Goal: Find specific page/section: Find specific page/section

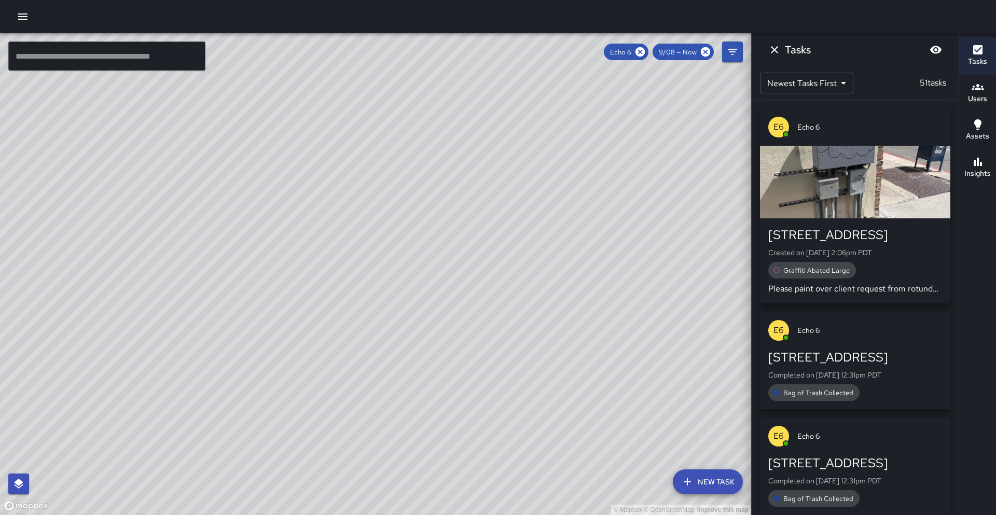
drag, startPoint x: 564, startPoint y: 94, endPoint x: 601, endPoint y: 104, distance: 38.6
click at [600, 104] on div "© Mapbox © OpenStreetMap Improve this map" at bounding box center [375, 274] width 751 height 482
drag, startPoint x: 580, startPoint y: 102, endPoint x: 529, endPoint y: 176, distance: 90.3
click at [532, 178] on div "© Mapbox © OpenStreetMap Improve this map" at bounding box center [375, 274] width 751 height 482
drag, startPoint x: 568, startPoint y: 150, endPoint x: 563, endPoint y: 156, distance: 8.1
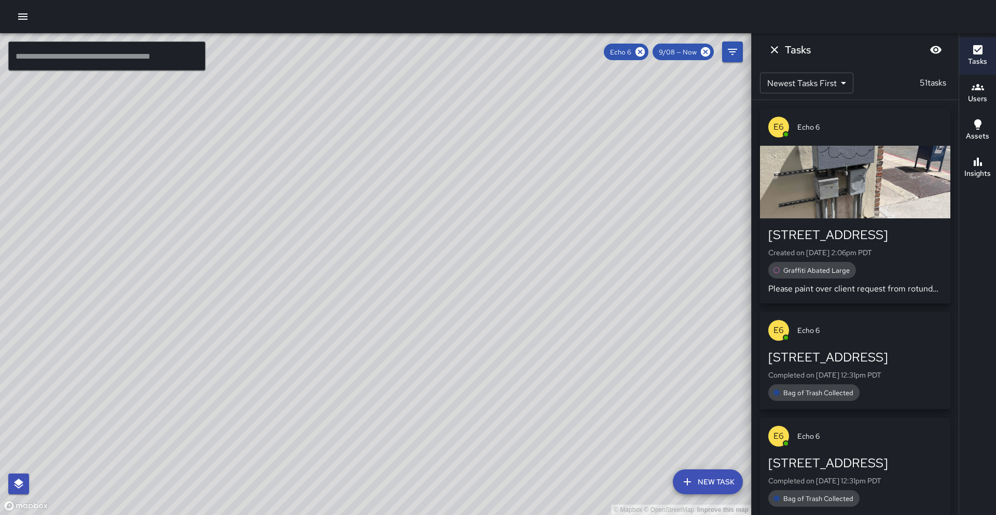
click at [563, 156] on div "© Mapbox © OpenStreetMap Improve this map" at bounding box center [375, 274] width 751 height 482
click at [834, 131] on span "Echo 6" at bounding box center [869, 127] width 145 height 10
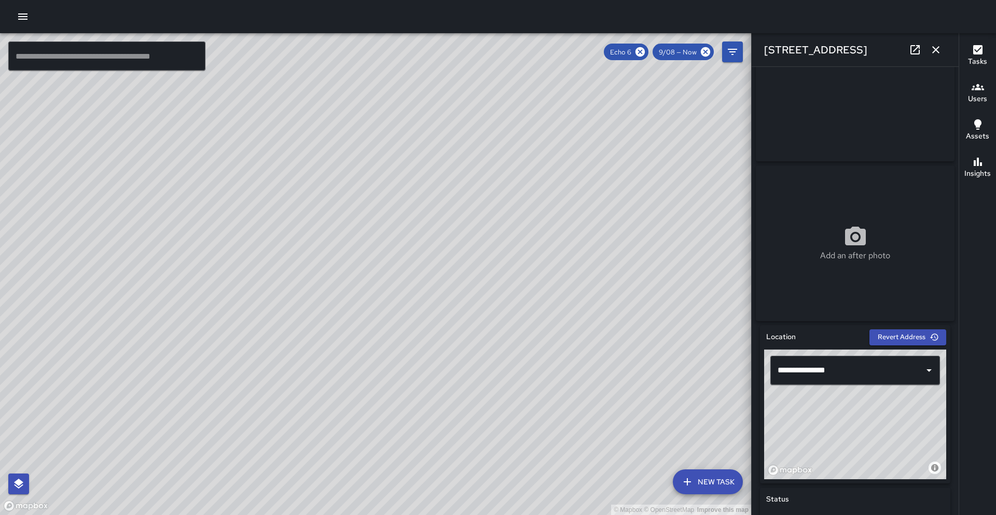
click at [819, 233] on div "Add an after photo" at bounding box center [855, 243] width 199 height 156
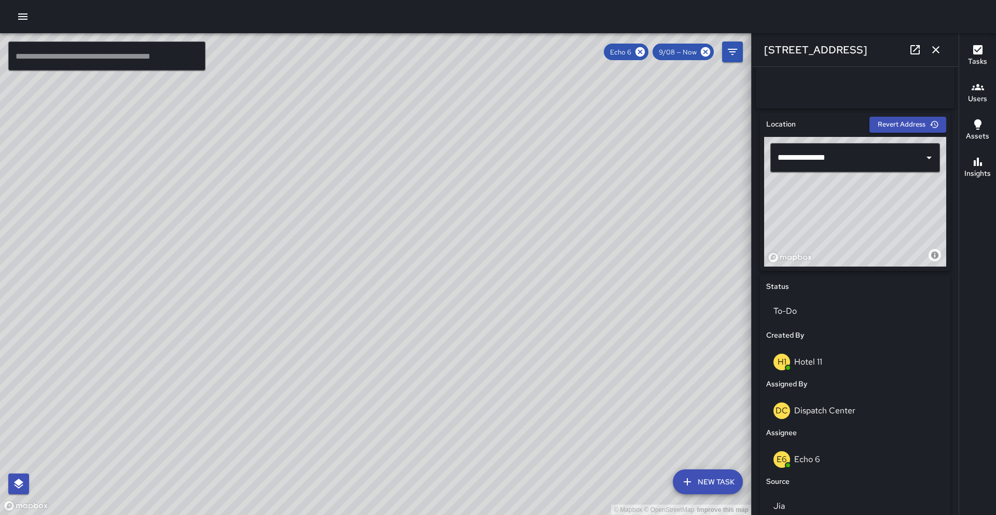
scroll to position [279, 0]
drag, startPoint x: 831, startPoint y: 365, endPoint x: 783, endPoint y: 364, distance: 48.2
click at [783, 364] on div "H1 Hotel 11" at bounding box center [854, 361] width 163 height 17
click at [866, 374] on div "H1 Hotel 11" at bounding box center [855, 360] width 178 height 33
click at [862, 362] on div "H1 Hotel 11" at bounding box center [854, 361] width 163 height 17
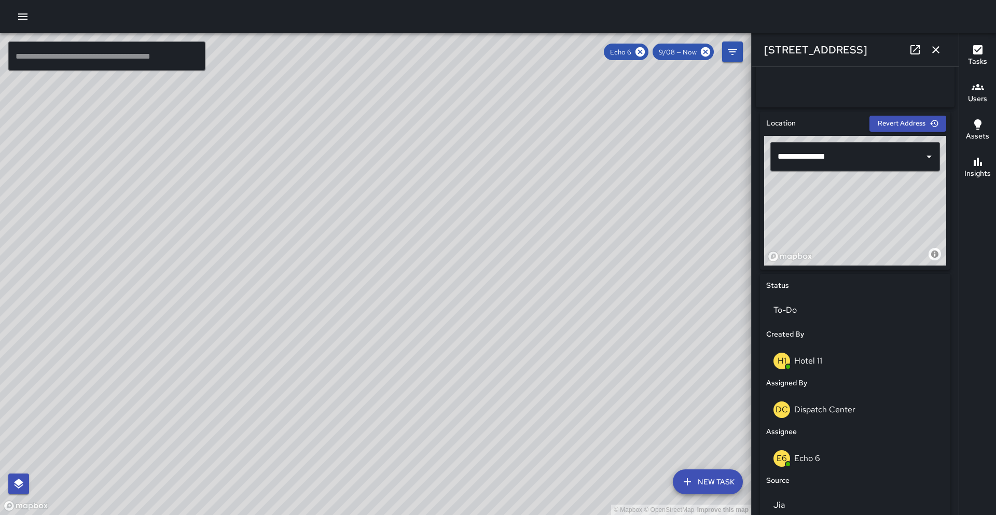
click at [863, 361] on div "H1 Hotel 11" at bounding box center [854, 361] width 163 height 17
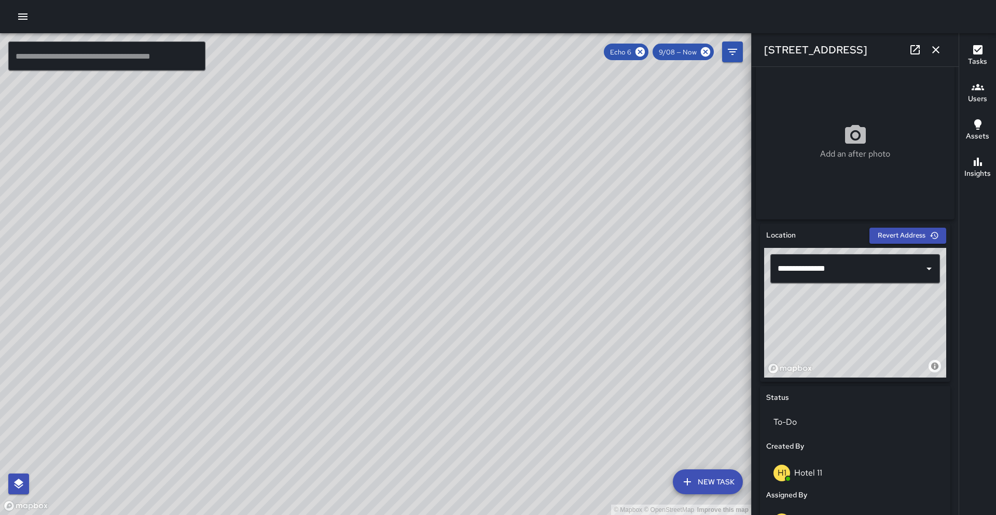
click at [863, 377] on div "© Mapbox © OpenStreetMap Improve this map" at bounding box center [855, 313] width 182 height 130
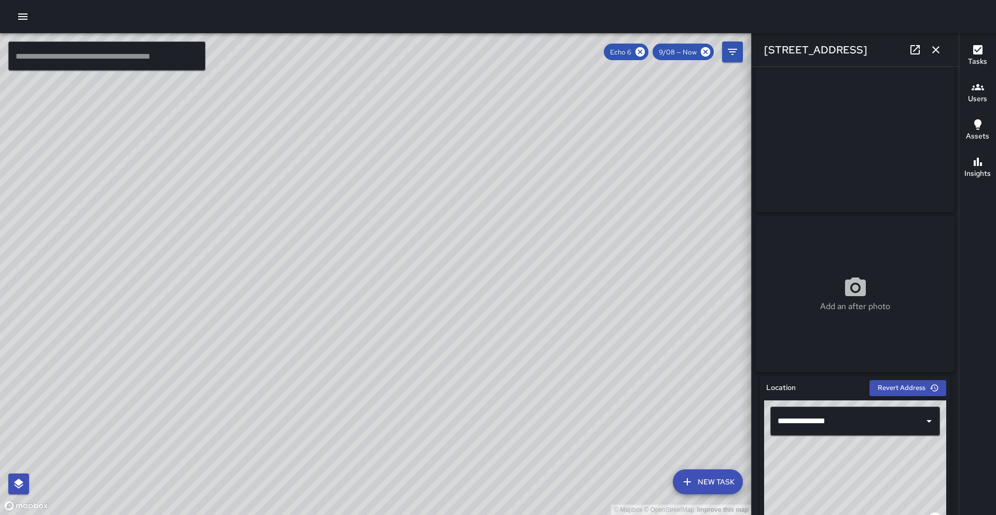
scroll to position [0, 0]
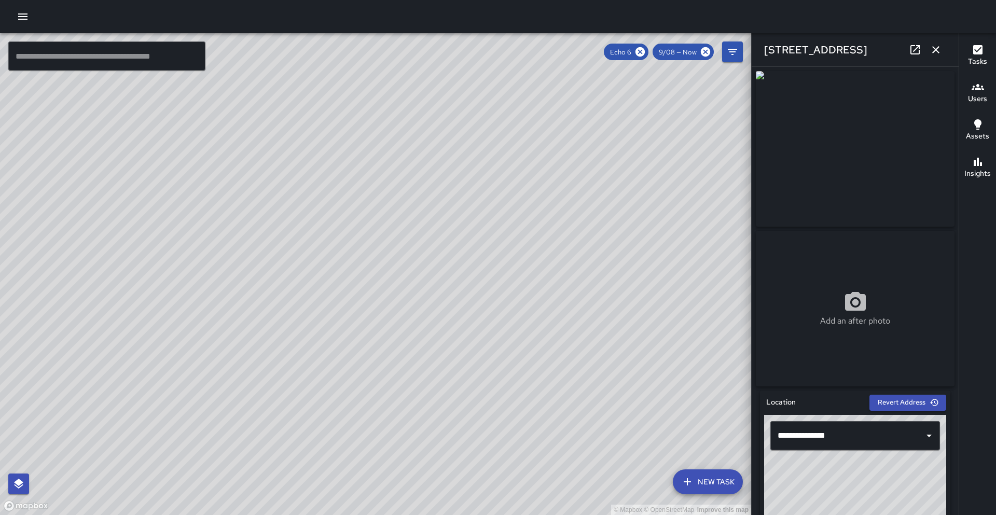
click at [841, 122] on img at bounding box center [855, 149] width 199 height 156
click at [929, 55] on icon "button" at bounding box center [935, 50] width 12 height 12
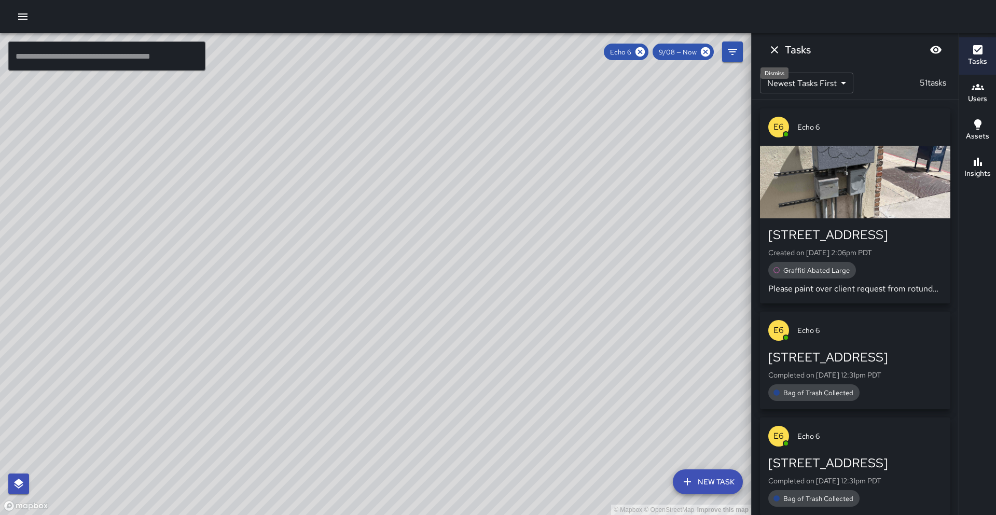
click at [769, 46] on icon "Dismiss" at bounding box center [774, 50] width 12 height 12
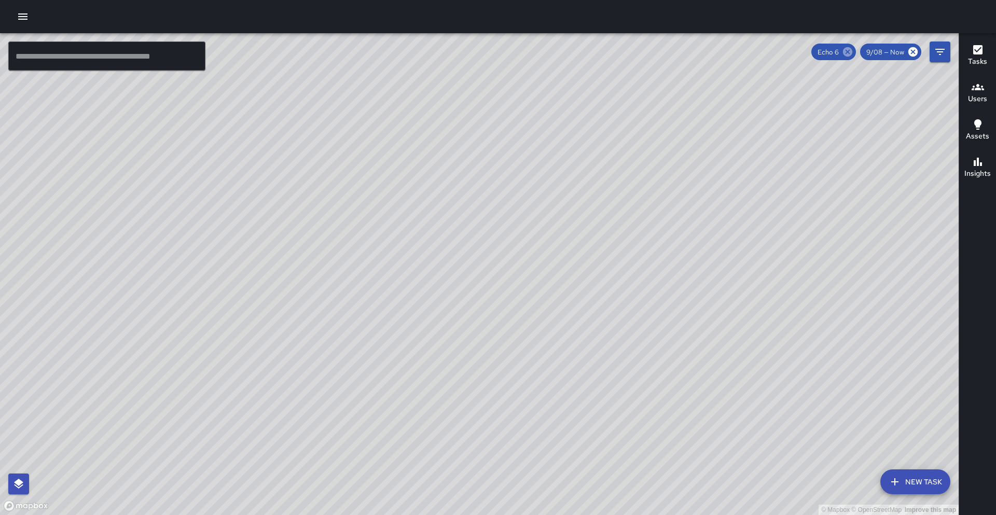
click at [842, 50] on icon at bounding box center [847, 51] width 11 height 11
drag, startPoint x: 669, startPoint y: 171, endPoint x: 624, endPoint y: 195, distance: 51.7
click at [624, 195] on div "© Mapbox © OpenStreetMap Improve this map" at bounding box center [479, 274] width 958 height 482
drag, startPoint x: 695, startPoint y: 155, endPoint x: 647, endPoint y: 192, distance: 61.0
click at [647, 192] on div "© Mapbox © OpenStreetMap Improve this map" at bounding box center [479, 274] width 958 height 482
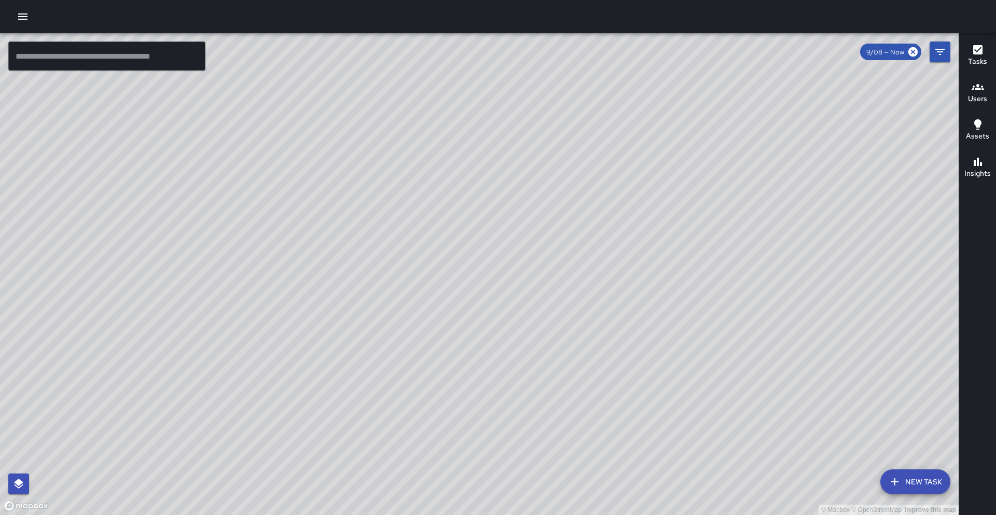
drag, startPoint x: 683, startPoint y: 171, endPoint x: 675, endPoint y: 176, distance: 9.8
click at [675, 177] on div "© Mapbox © OpenStreetMap Improve this map" at bounding box center [479, 274] width 958 height 482
click at [944, 61] on button "Filters" at bounding box center [939, 51] width 21 height 21
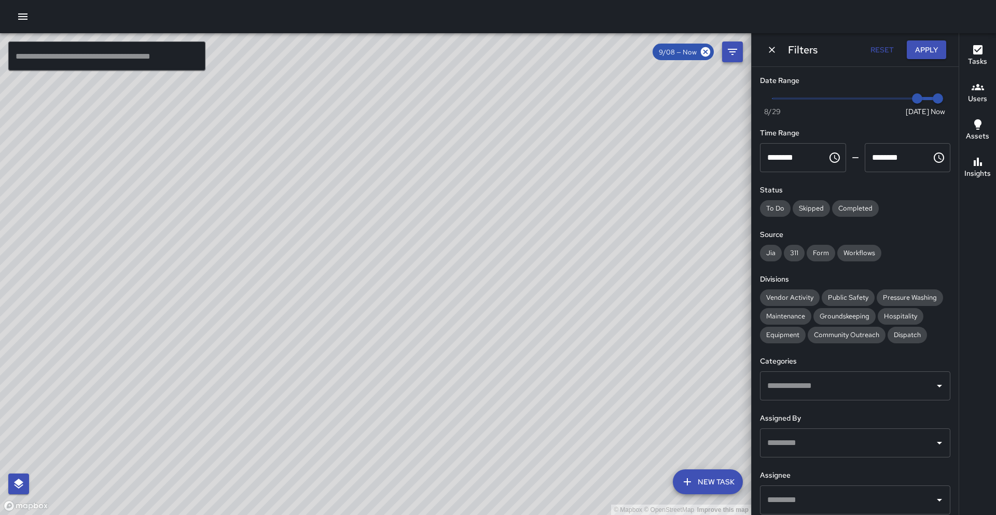
click at [944, 61] on div "Filters Reset Apply" at bounding box center [854, 49] width 207 height 33
click at [773, 52] on icon "Dismiss" at bounding box center [771, 50] width 10 height 10
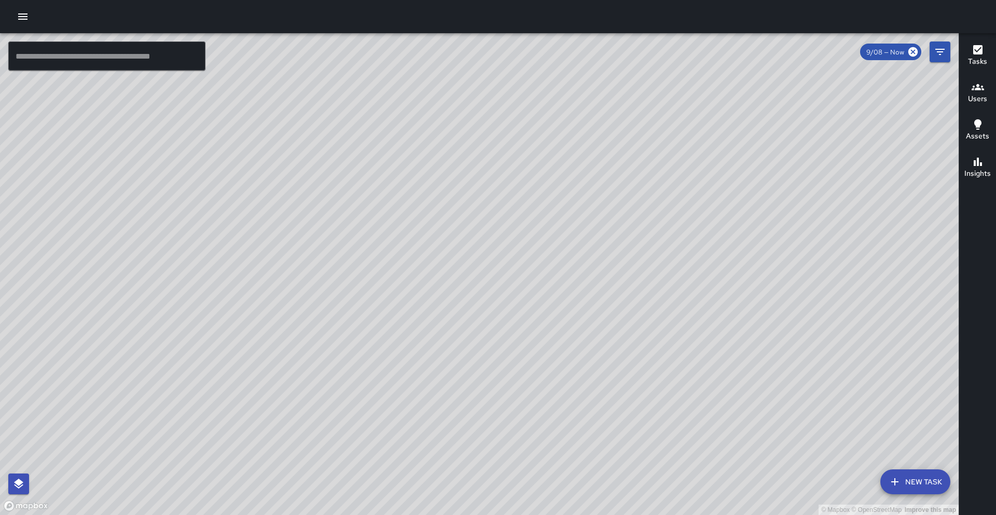
click at [668, 168] on div "© Mapbox © OpenStreetMap Improve this map" at bounding box center [479, 274] width 958 height 482
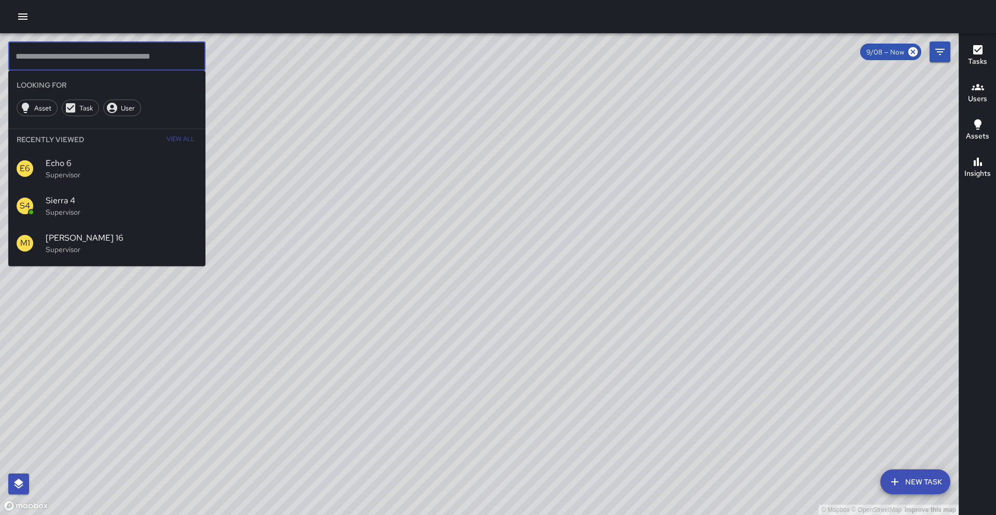
click at [50, 64] on input "text" at bounding box center [106, 55] width 197 height 29
type input "*"
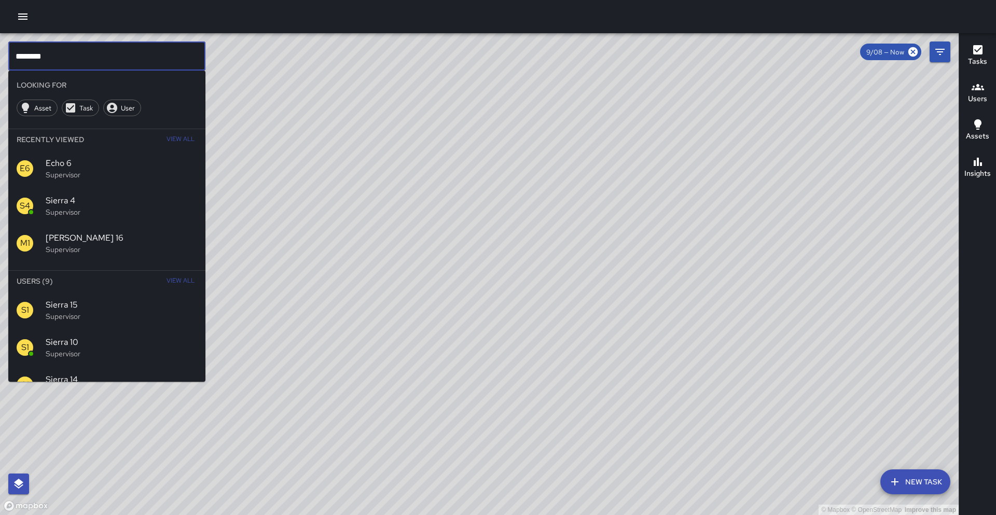
click at [96, 61] on input "********" at bounding box center [106, 55] width 197 height 29
click at [176, 276] on span "View All" at bounding box center [180, 281] width 28 height 17
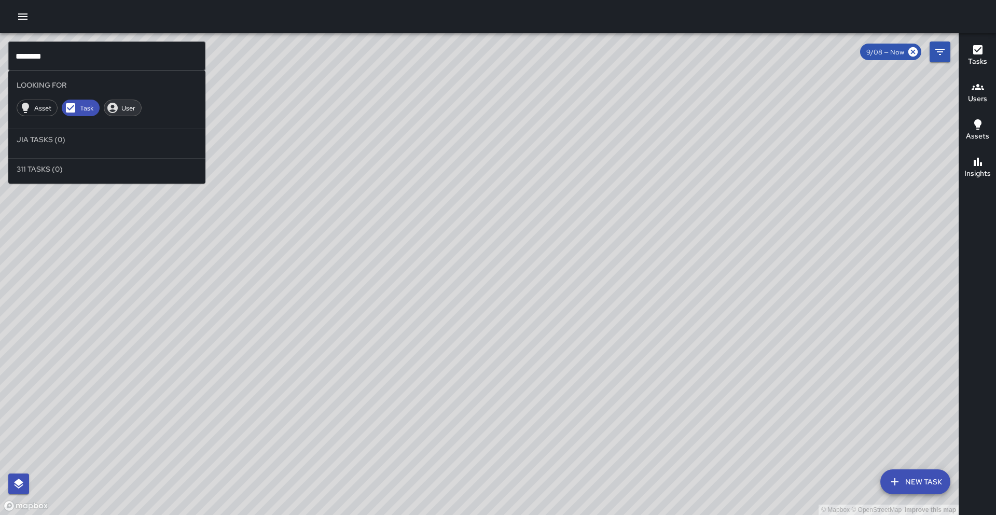
click at [116, 109] on span "User" at bounding box center [128, 108] width 25 height 9
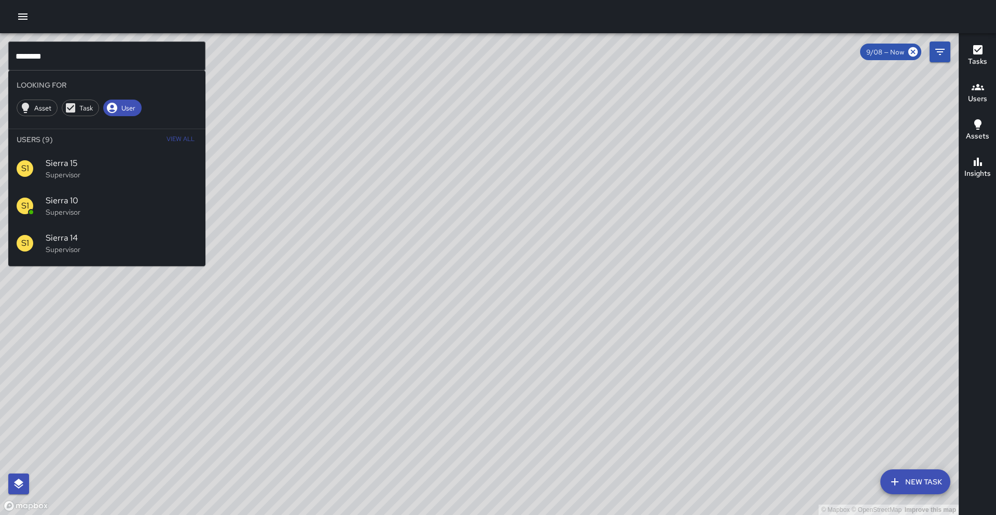
click at [189, 133] on span "View All" at bounding box center [180, 139] width 28 height 17
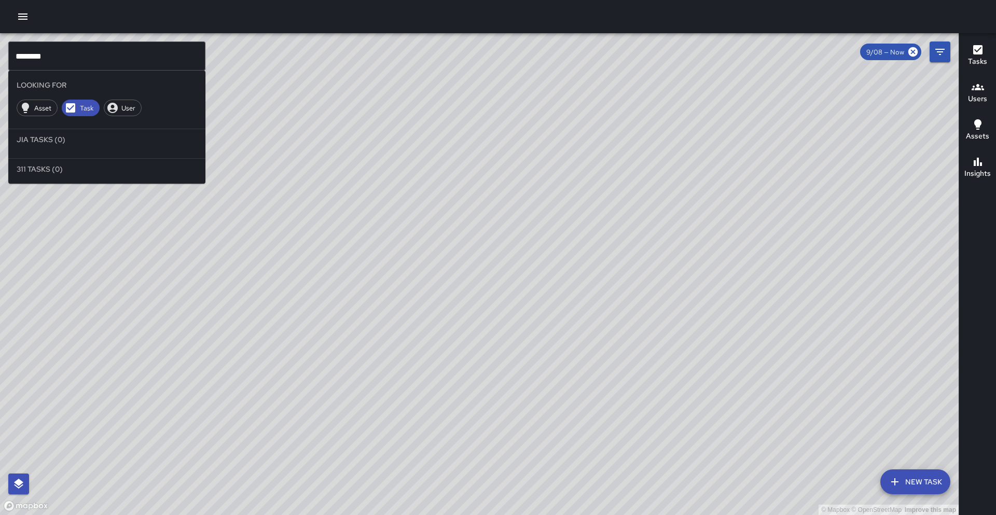
click at [121, 49] on input "********" at bounding box center [106, 55] width 197 height 29
click at [122, 55] on input "********" at bounding box center [106, 55] width 197 height 29
click at [52, 108] on span "Asset" at bounding box center [43, 108] width 29 height 9
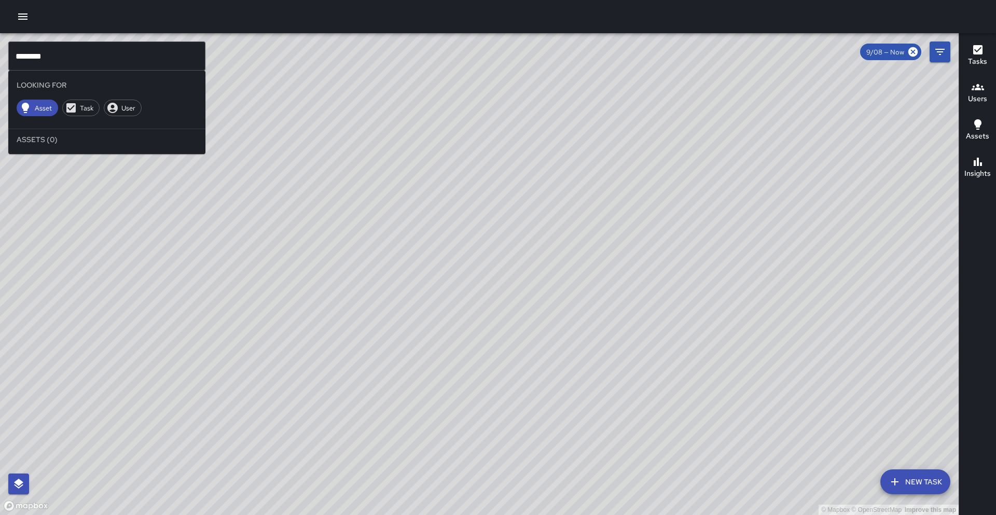
click at [84, 62] on input "********" at bounding box center [106, 55] width 197 height 29
type input "*"
click at [76, 106] on span "Task" at bounding box center [86, 108] width 25 height 9
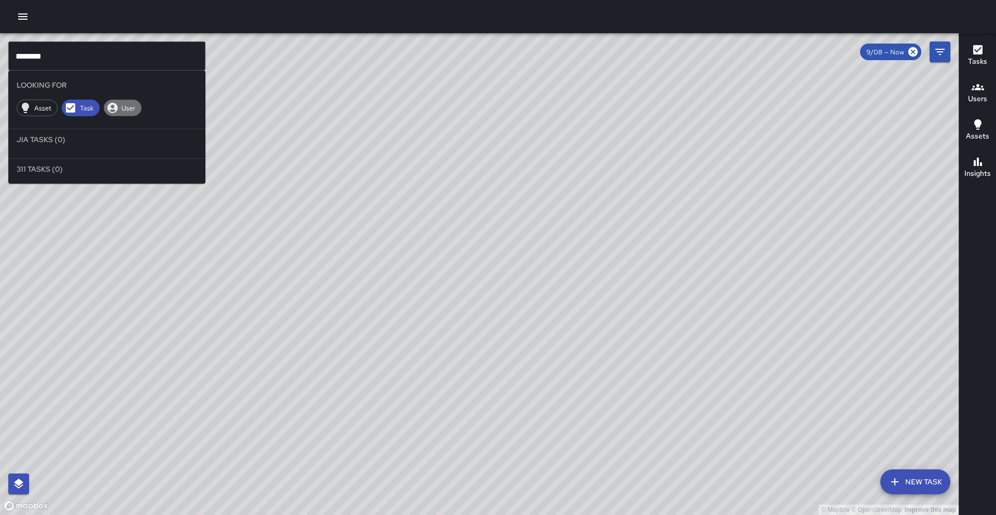
click at [123, 108] on span "User" at bounding box center [128, 108] width 25 height 9
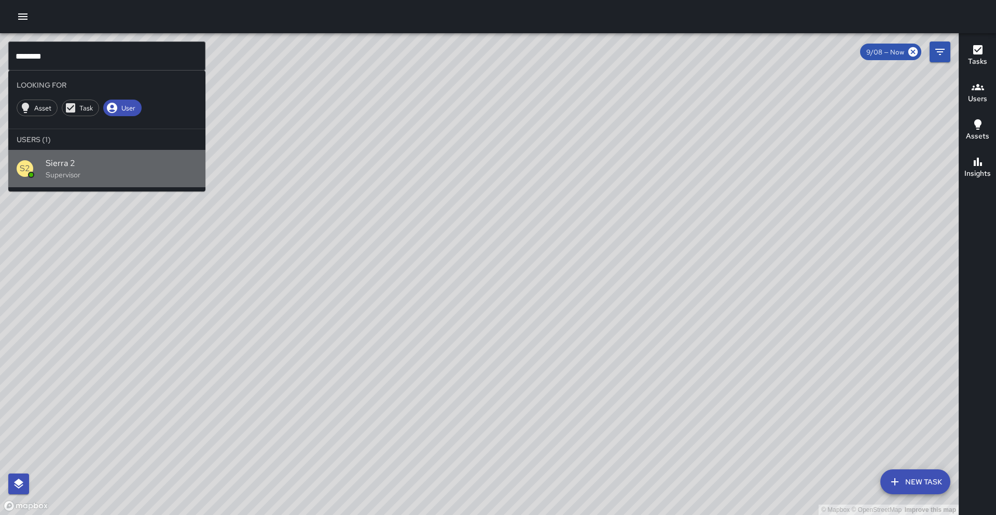
click at [90, 151] on div "S2 Sierra 2 Supervisor" at bounding box center [106, 168] width 197 height 37
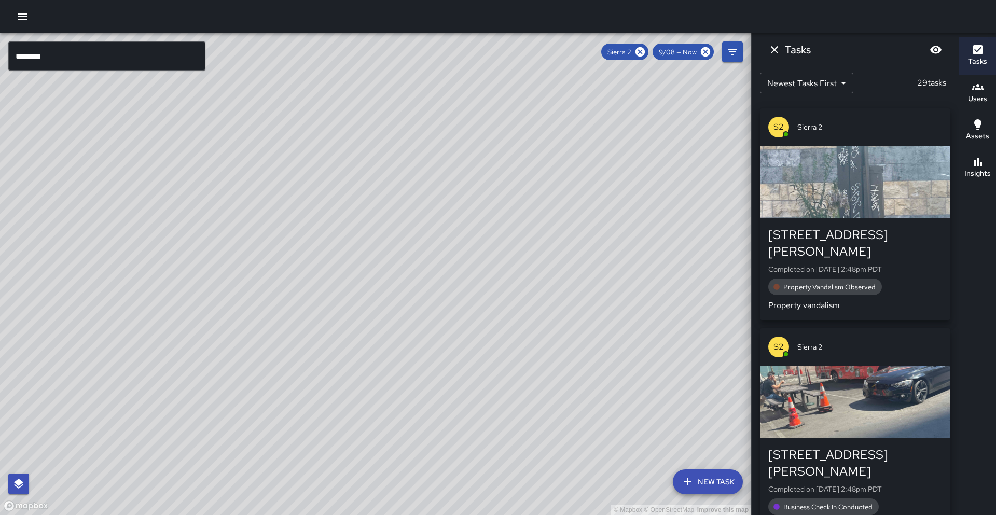
drag, startPoint x: 612, startPoint y: 207, endPoint x: 363, endPoint y: 329, distance: 277.1
click at [364, 330] on div "© Mapbox © OpenStreetMap Improve this map" at bounding box center [375, 274] width 751 height 482
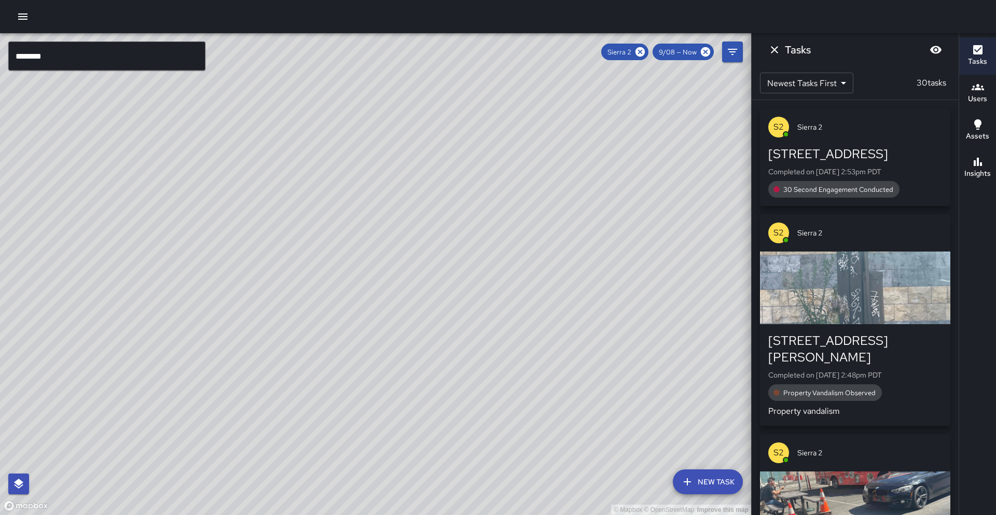
click at [132, 52] on input "********" at bounding box center [106, 55] width 197 height 29
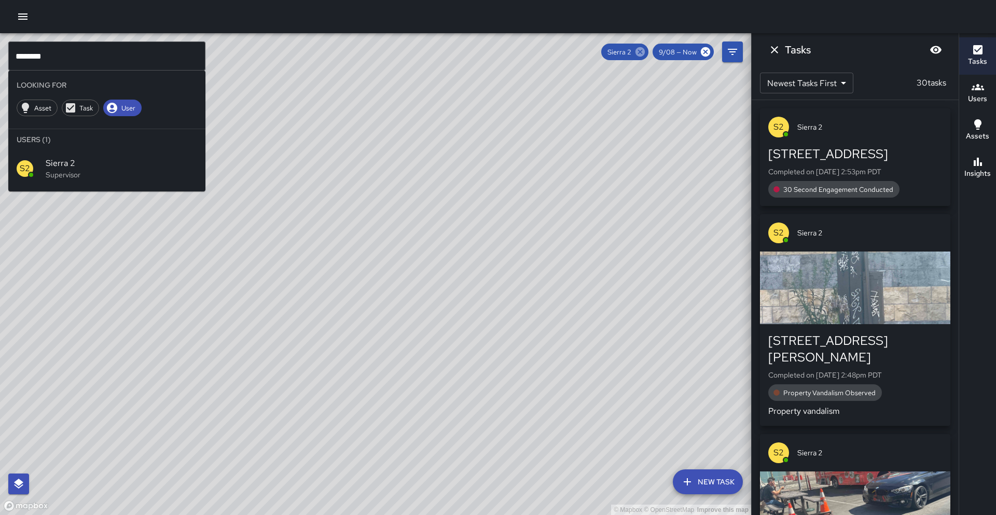
click at [644, 53] on icon at bounding box center [639, 51] width 9 height 9
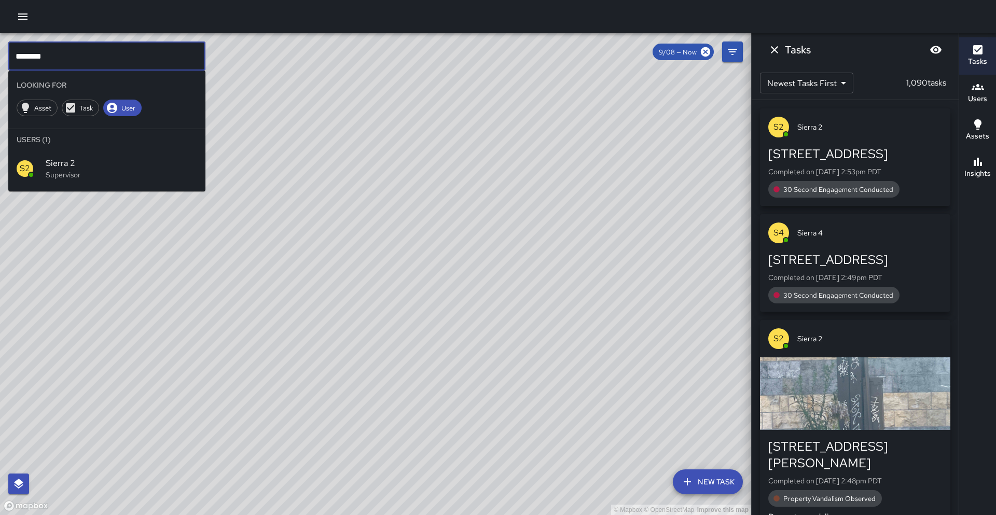
click at [166, 54] on input "********" at bounding box center [106, 55] width 197 height 29
click at [159, 170] on p "Supervisor" at bounding box center [121, 175] width 151 height 10
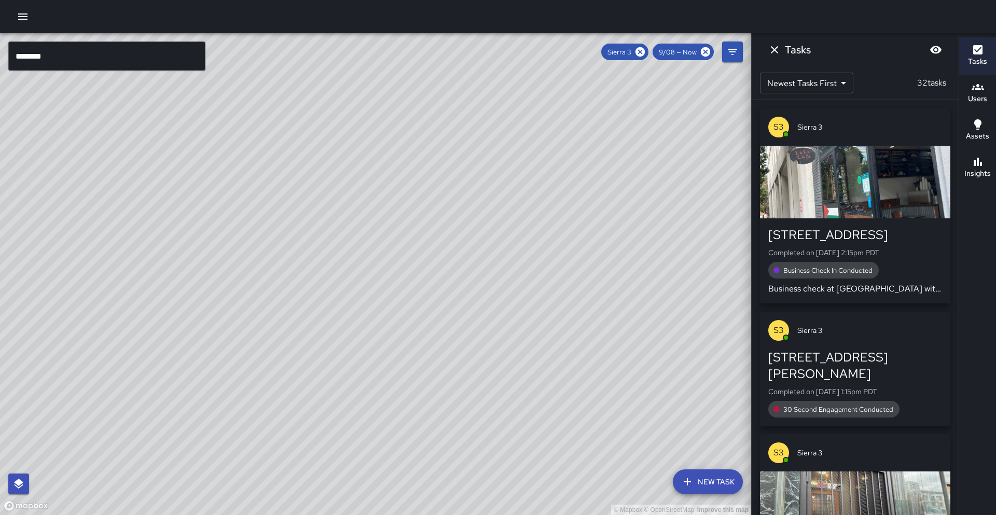
drag, startPoint x: 363, startPoint y: 227, endPoint x: 517, endPoint y: 95, distance: 202.6
click at [528, 72] on div "© Mapbox © OpenStreetMap Improve this map" at bounding box center [375, 274] width 751 height 482
drag, startPoint x: 460, startPoint y: 207, endPoint x: 519, endPoint y: 137, distance: 91.3
click at [519, 137] on div "© Mapbox © OpenStreetMap Improve this map" at bounding box center [375, 274] width 751 height 482
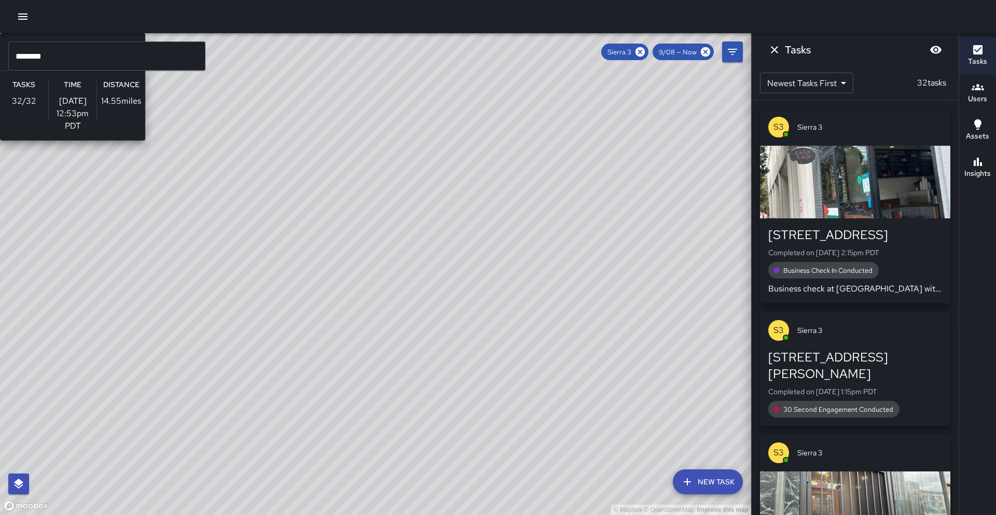
click at [318, 190] on div "© Mapbox © OpenStreetMap Improve this map S3 Sierra 3 Supervisor Tasks 32 / 32 …" at bounding box center [375, 274] width 751 height 482
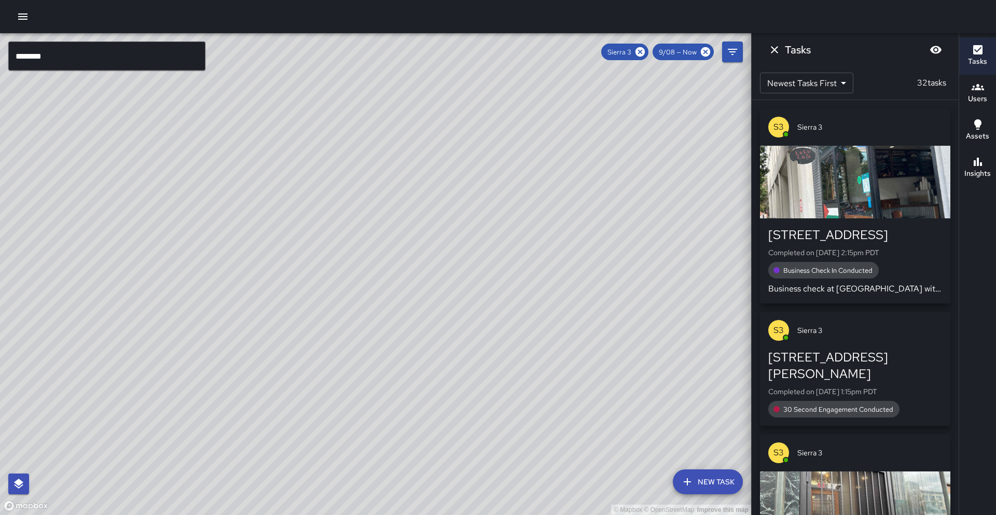
click at [988, 162] on div "Insights" at bounding box center [977, 168] width 26 height 24
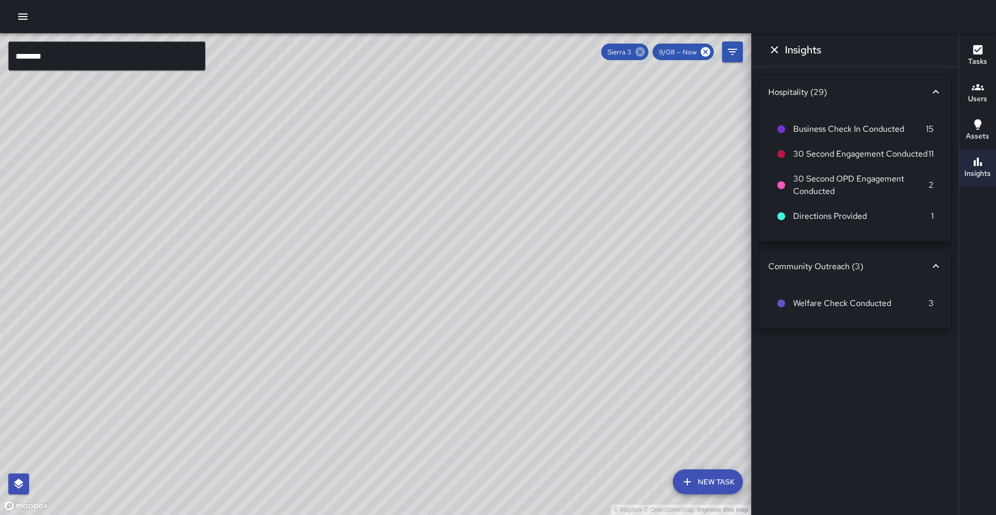
click at [641, 50] on icon at bounding box center [639, 51] width 9 height 9
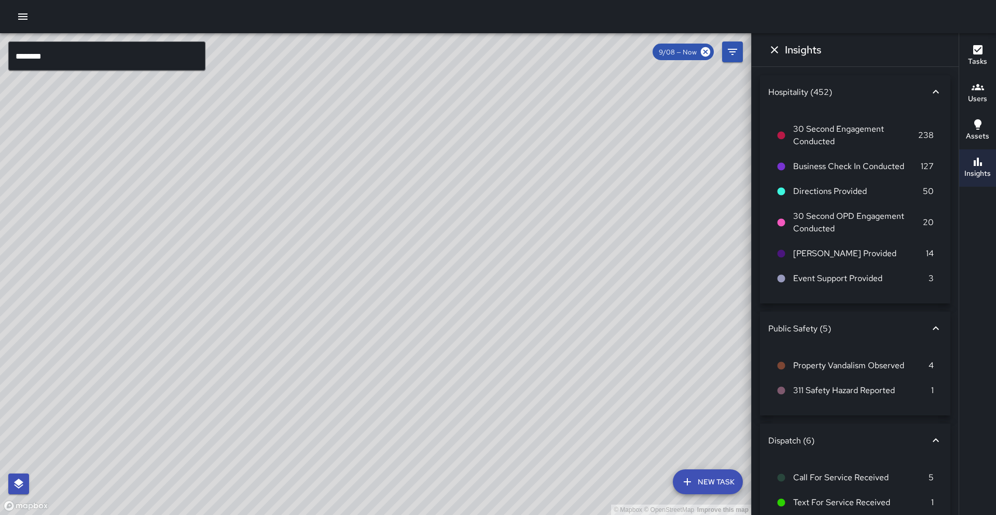
drag, startPoint x: 480, startPoint y: 172, endPoint x: 511, endPoint y: 187, distance: 34.8
click at [511, 188] on div "© Mapbox © OpenStreetMap Improve this map" at bounding box center [375, 274] width 751 height 482
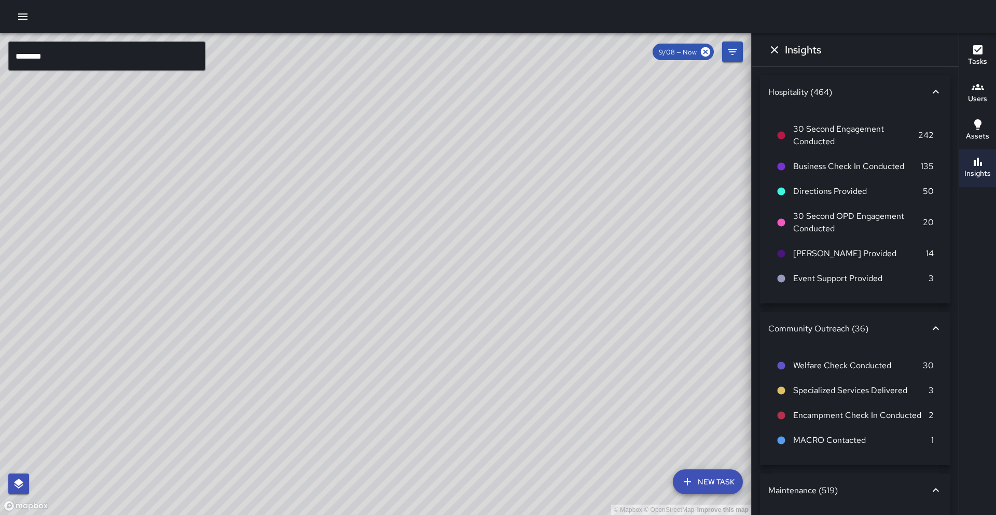
click at [511, 187] on div "© Mapbox © OpenStreetMap Improve this map" at bounding box center [375, 274] width 751 height 482
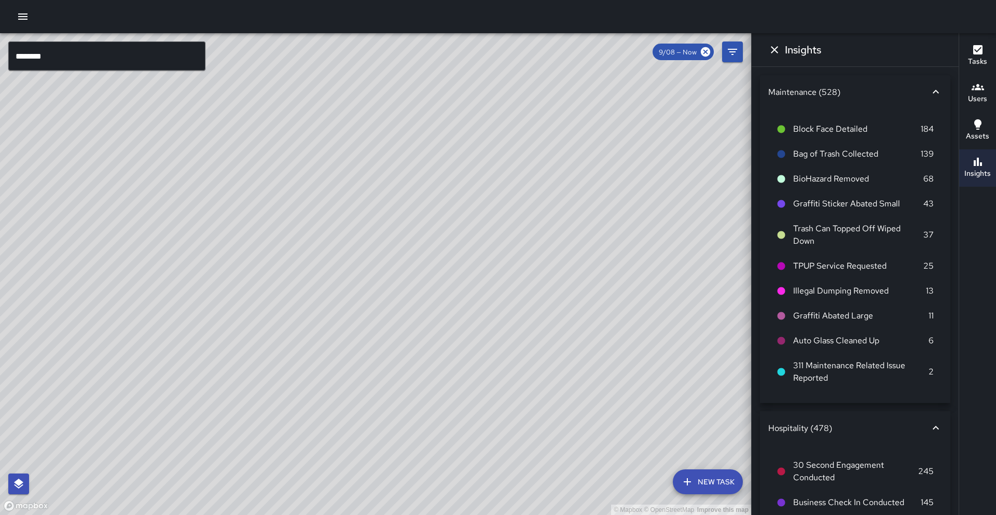
click at [119, 60] on input "********" at bounding box center [106, 55] width 197 height 29
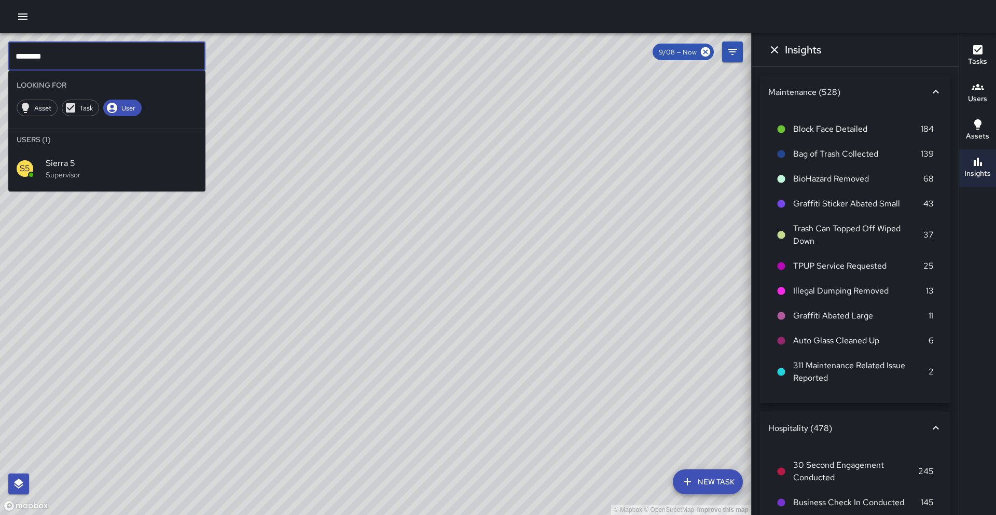
drag, startPoint x: 156, startPoint y: 178, endPoint x: 467, endPoint y: 253, distance: 320.1
click at [156, 178] on p "Supervisor" at bounding box center [121, 175] width 151 height 10
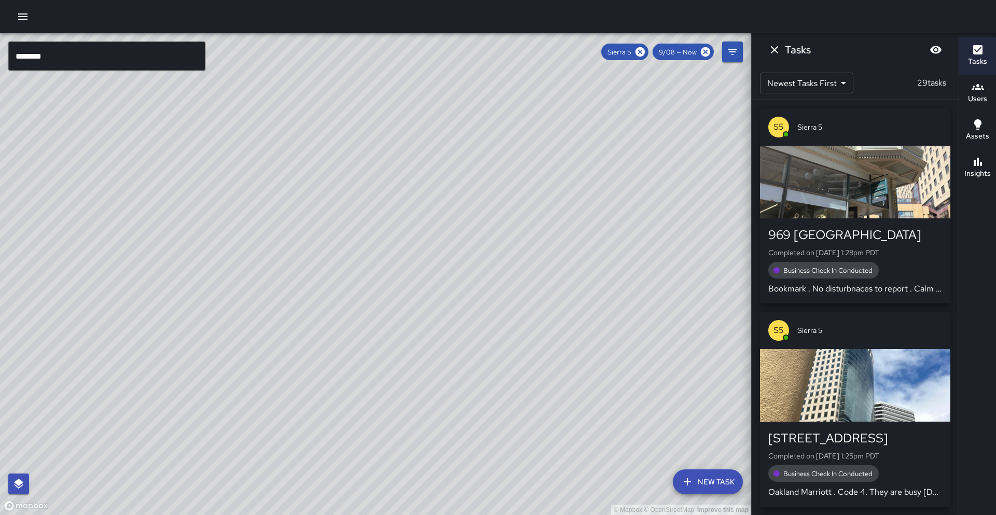
drag, startPoint x: 215, startPoint y: 208, endPoint x: 343, endPoint y: 250, distance: 135.4
click at [280, 153] on div "© Mapbox © OpenStreetMap Improve this map" at bounding box center [375, 274] width 751 height 482
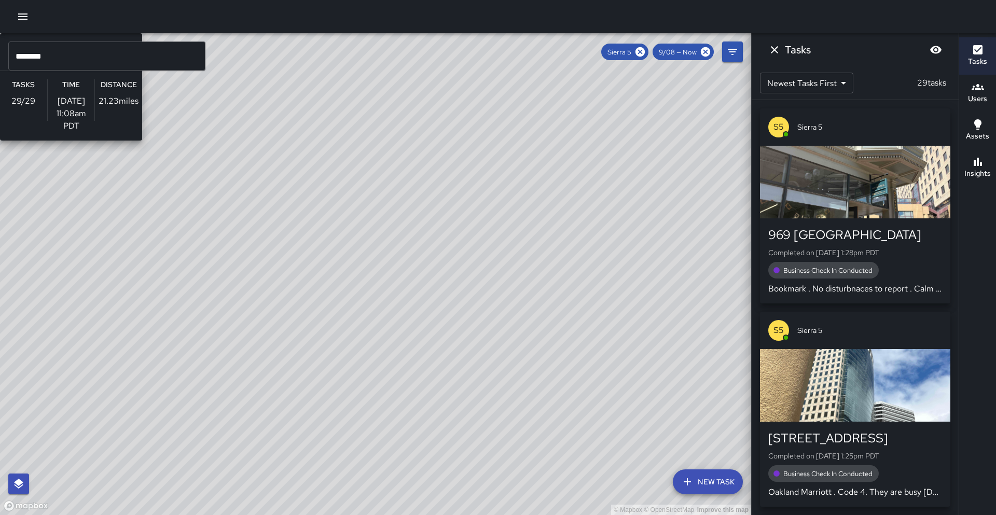
click at [339, 246] on div "© Mapbox © OpenStreetMap Improve this map S5 Sierra 5 Supervisor Tasks 29 / 29 …" at bounding box center [375, 274] width 751 height 482
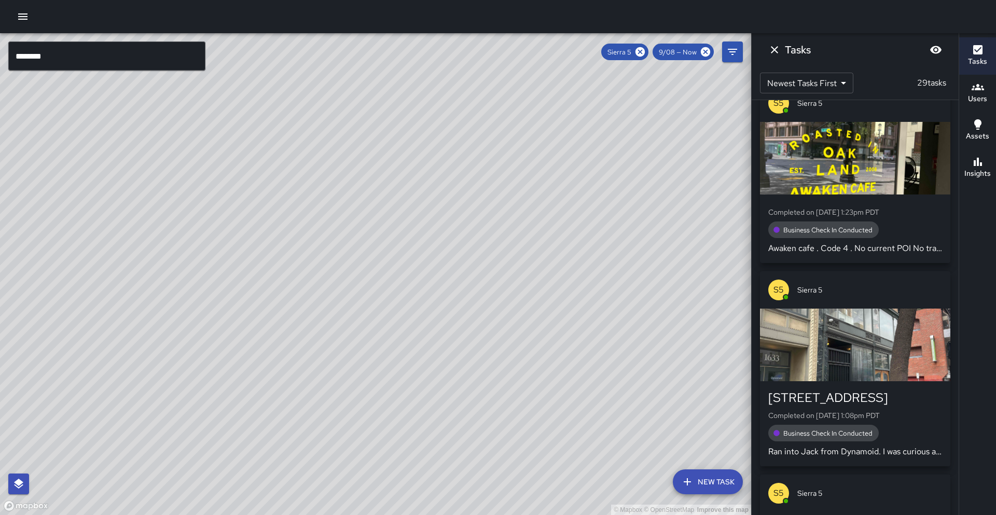
scroll to position [428, 0]
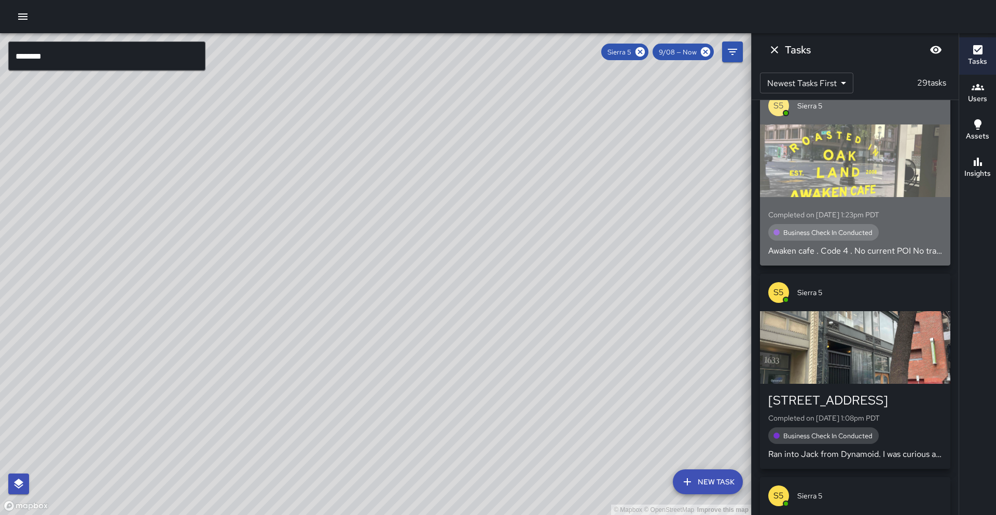
click at [899, 220] on div "Completed on [DATE] 1:23pm PDT Business Check In Conducted Awaken cafe . Code 4…" at bounding box center [855, 231] width 174 height 52
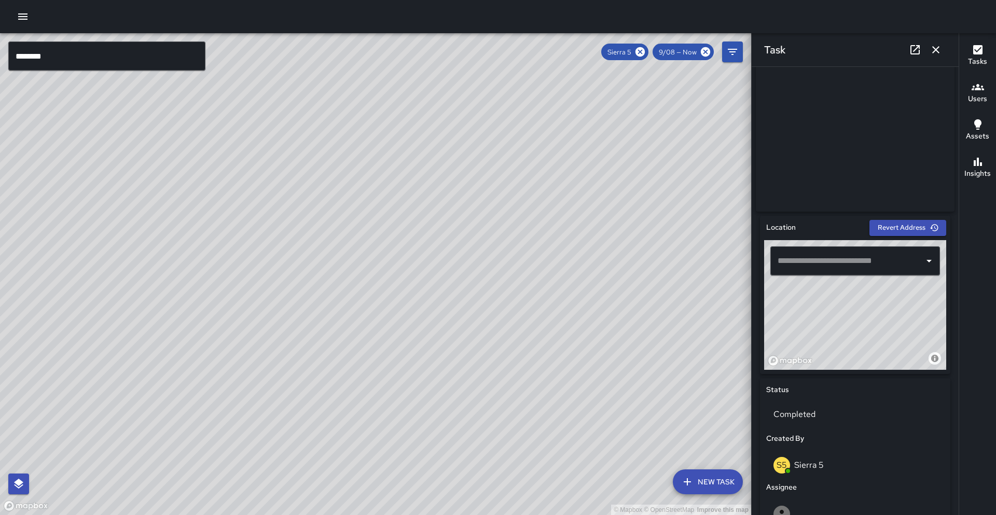
scroll to position [173, 0]
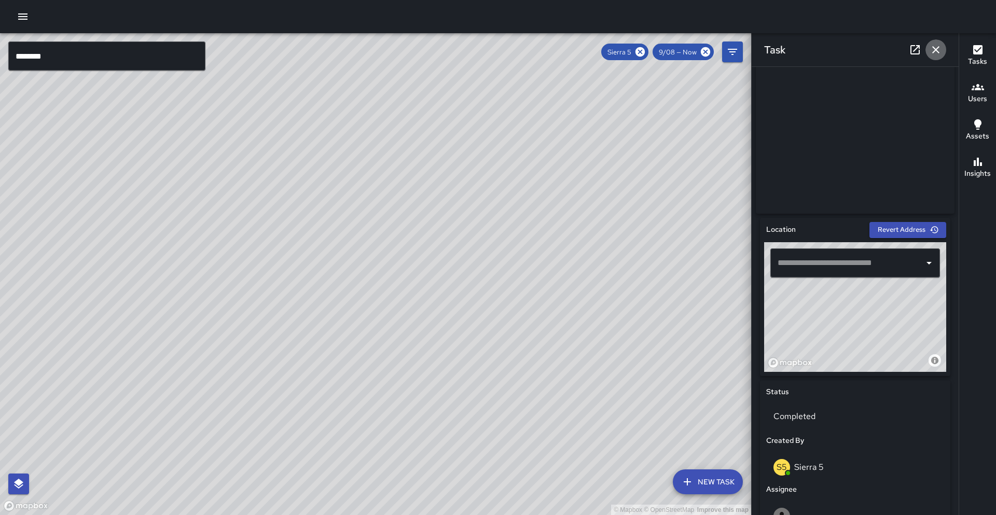
click at [935, 54] on icon "button" at bounding box center [935, 50] width 12 height 12
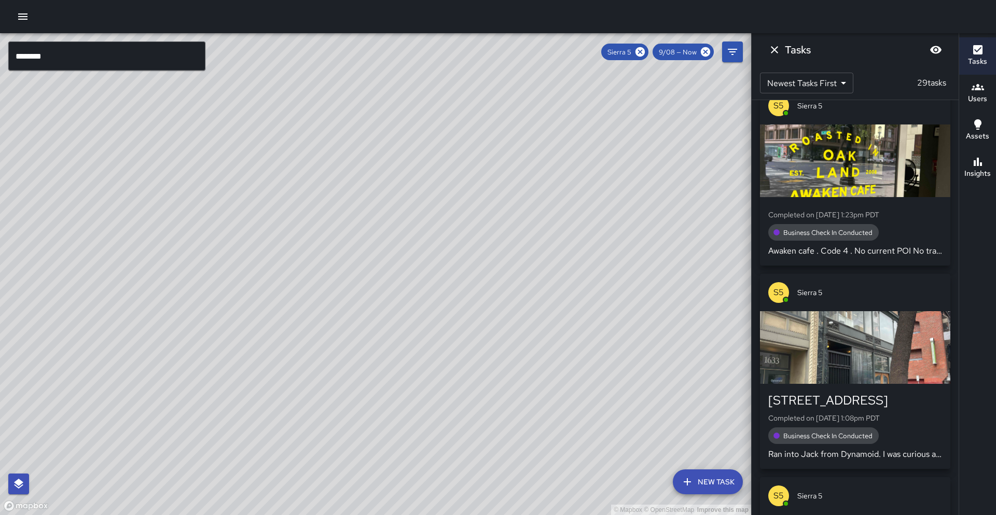
click at [871, 249] on p "Awaken cafe . Code 4 . No current POI No trash pick up needed . Slight busy . E…" at bounding box center [855, 251] width 174 height 12
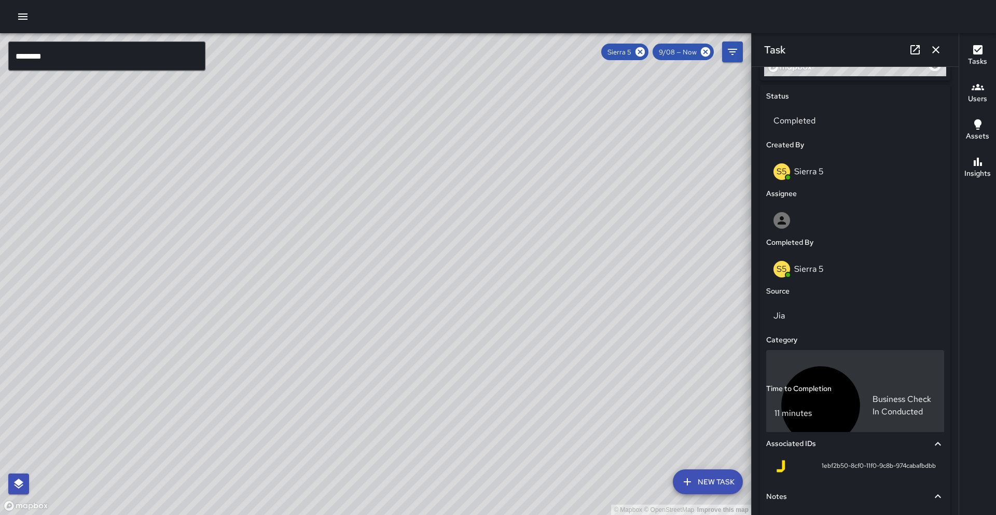
scroll to position [598, 0]
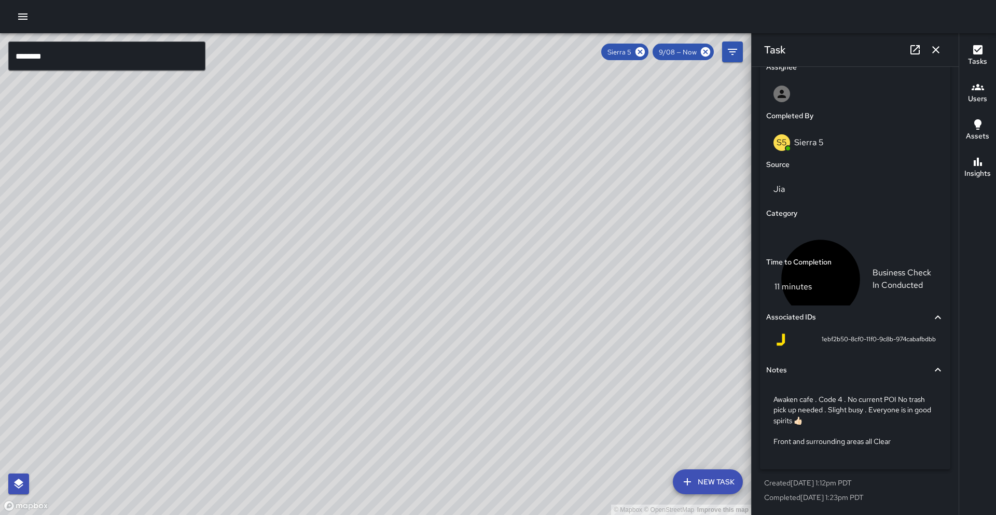
click at [944, 48] on button "button" at bounding box center [935, 49] width 21 height 21
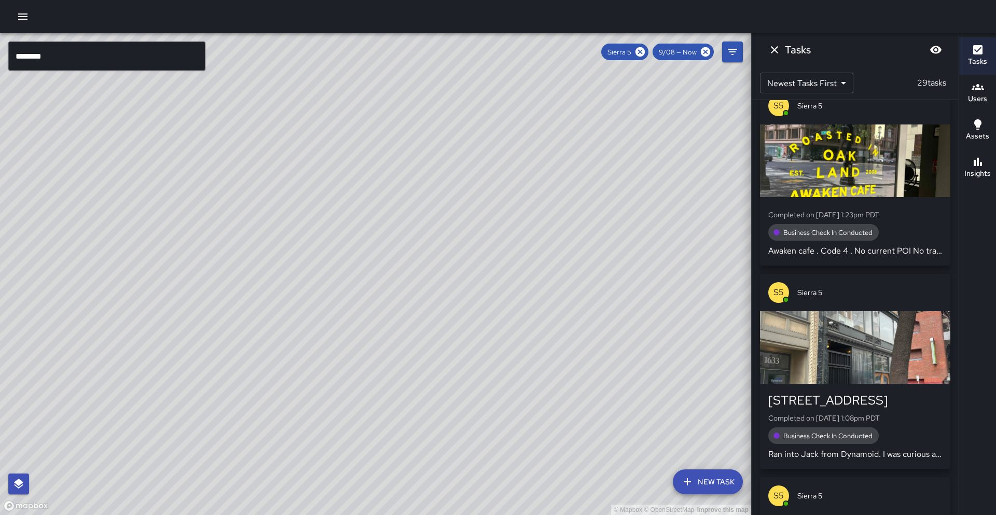
scroll to position [0, 0]
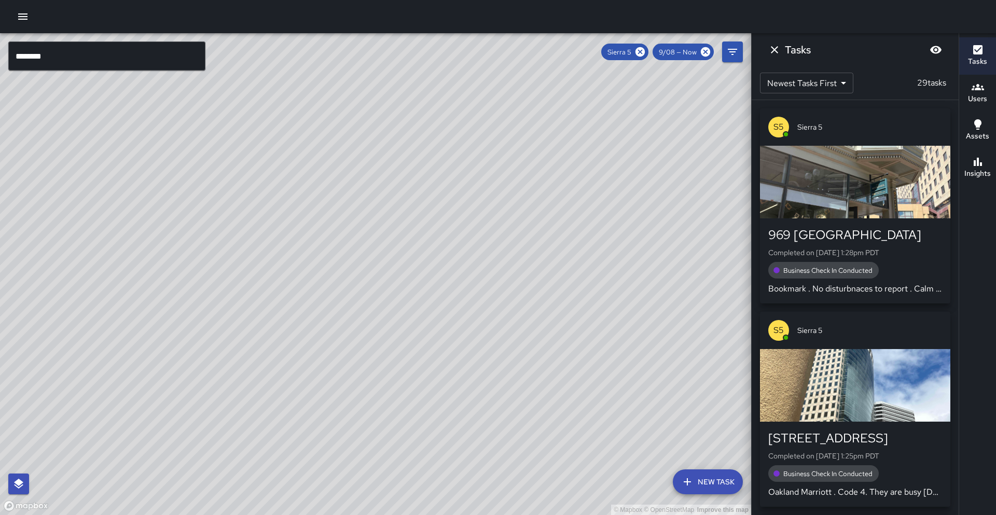
drag, startPoint x: 637, startPoint y: 51, endPoint x: 32, endPoint y: 2, distance: 607.2
click at [637, 51] on icon at bounding box center [639, 51] width 9 height 9
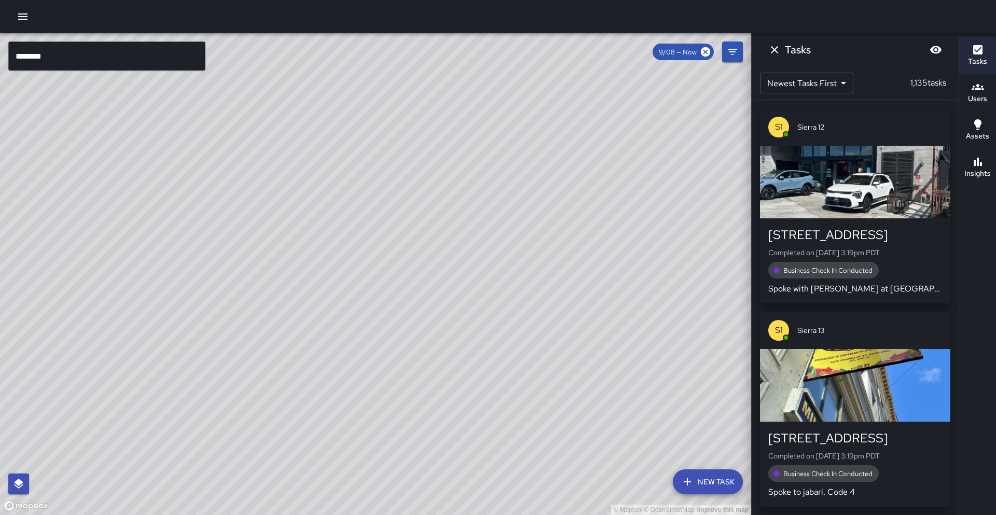
click at [89, 55] on input "********" at bounding box center [106, 55] width 197 height 29
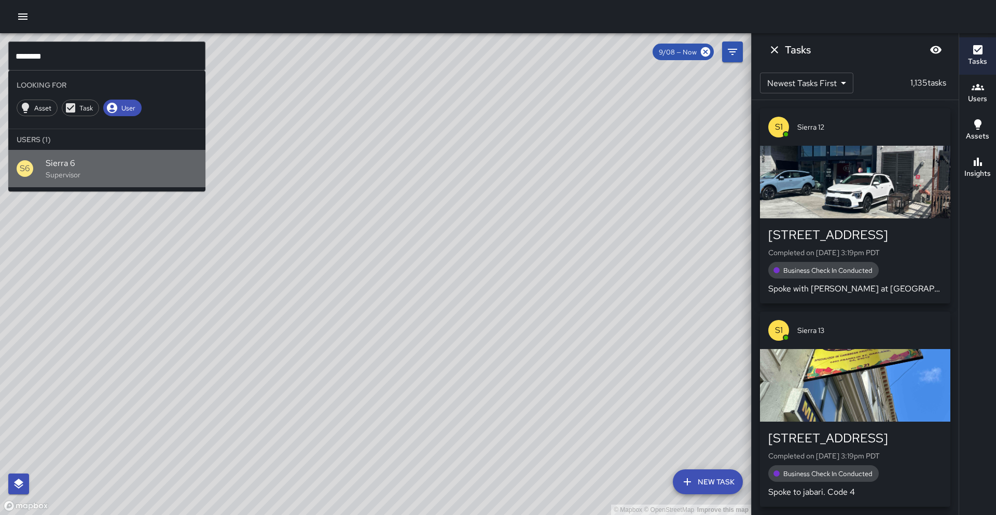
click at [131, 167] on span "Sierra 6" at bounding box center [121, 163] width 151 height 12
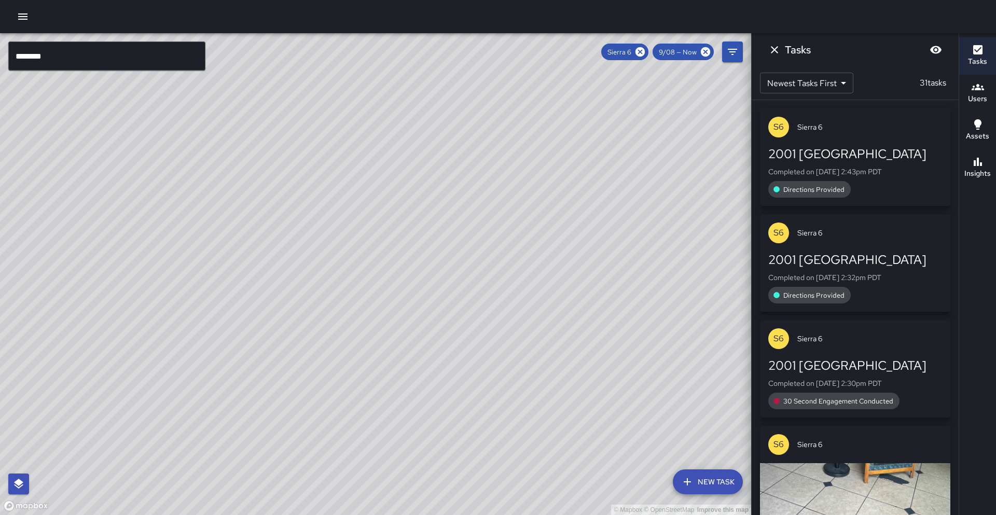
drag, startPoint x: 355, startPoint y: 281, endPoint x: 365, endPoint y: 274, distance: 12.7
click at [351, 283] on div "© Mapbox © OpenStreetMap Improve this map" at bounding box center [375, 274] width 751 height 482
drag, startPoint x: 457, startPoint y: 246, endPoint x: 385, endPoint y: 317, distance: 101.2
click at [381, 324] on div "© Mapbox © OpenStreetMap Improve this map" at bounding box center [375, 274] width 751 height 482
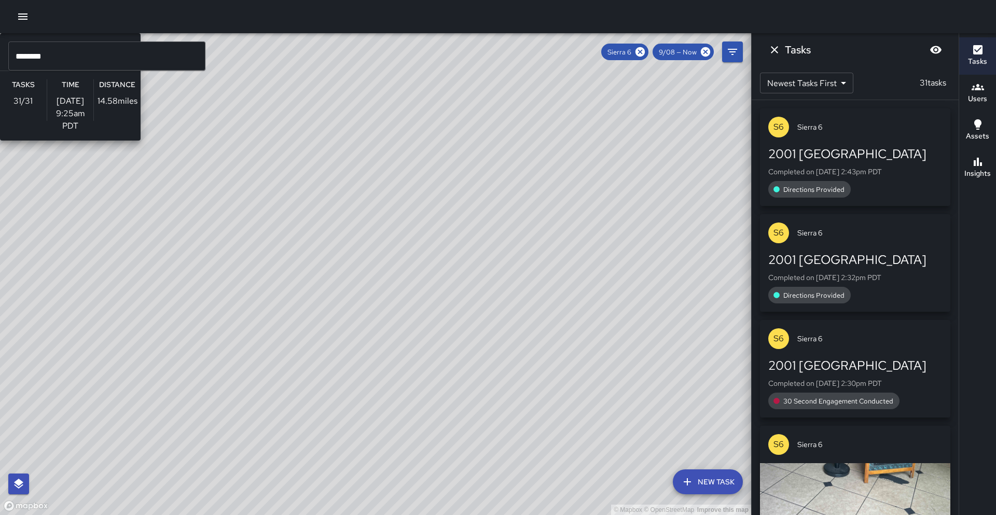
click at [537, 259] on div "© Mapbox © OpenStreetMap Improve this map S6 Sierra 6 Supervisor Tasks 31 / 31 …" at bounding box center [375, 274] width 751 height 482
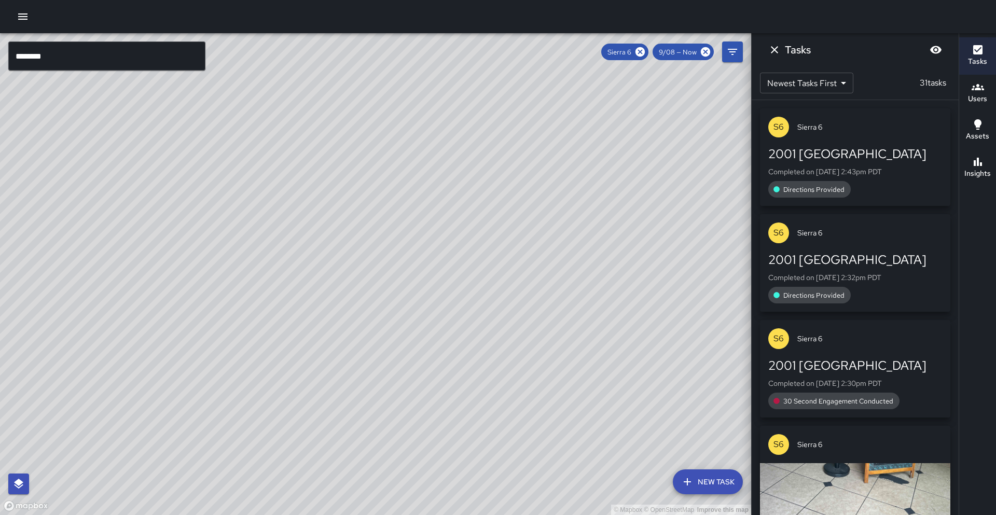
drag, startPoint x: 513, startPoint y: 274, endPoint x: 471, endPoint y: 273, distance: 42.0
click at [471, 273] on div "© Mapbox © OpenStreetMap Improve this map" at bounding box center [375, 274] width 751 height 482
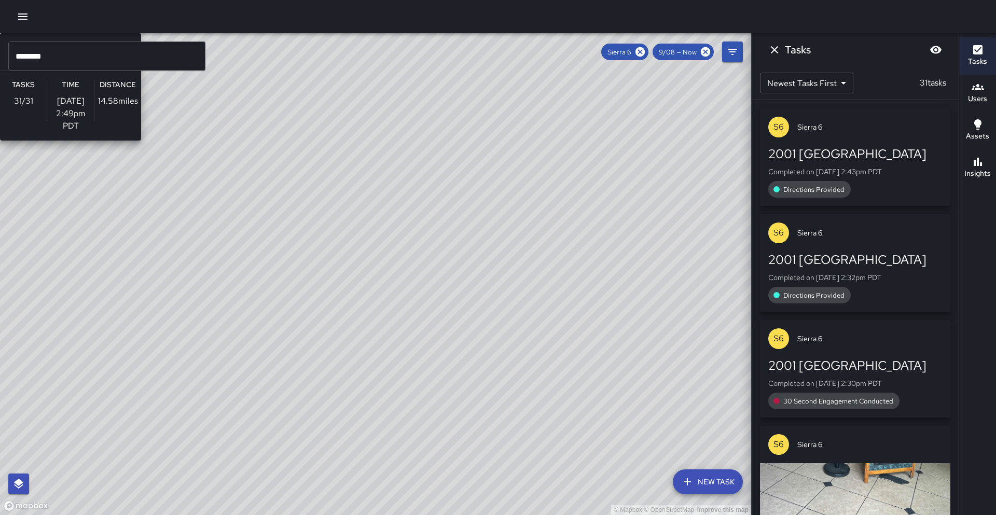
click at [516, 259] on div "© Mapbox © OpenStreetMap Improve this map S6 Sierra 6 Supervisor Tasks 31 / 31 …" at bounding box center [375, 274] width 751 height 482
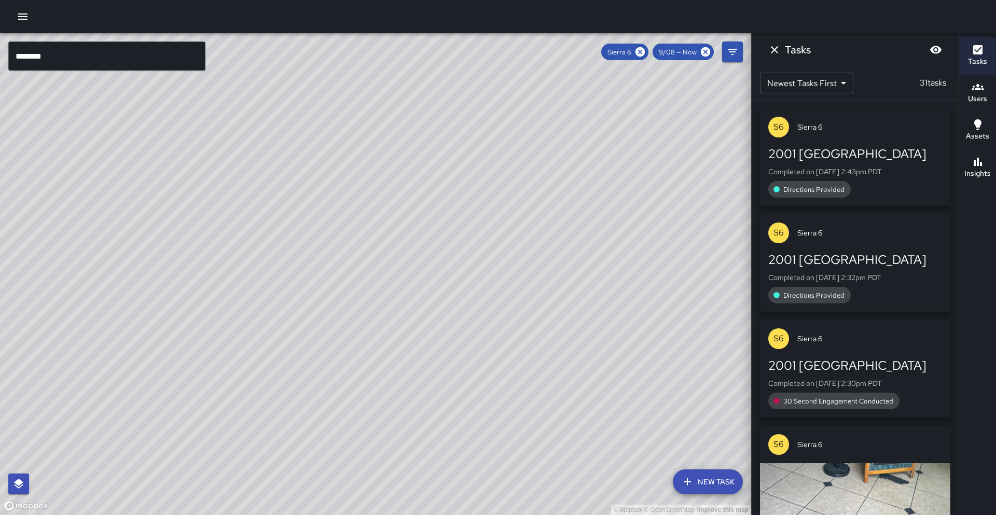
click at [978, 169] on h6 "Insights" at bounding box center [977, 173] width 26 height 11
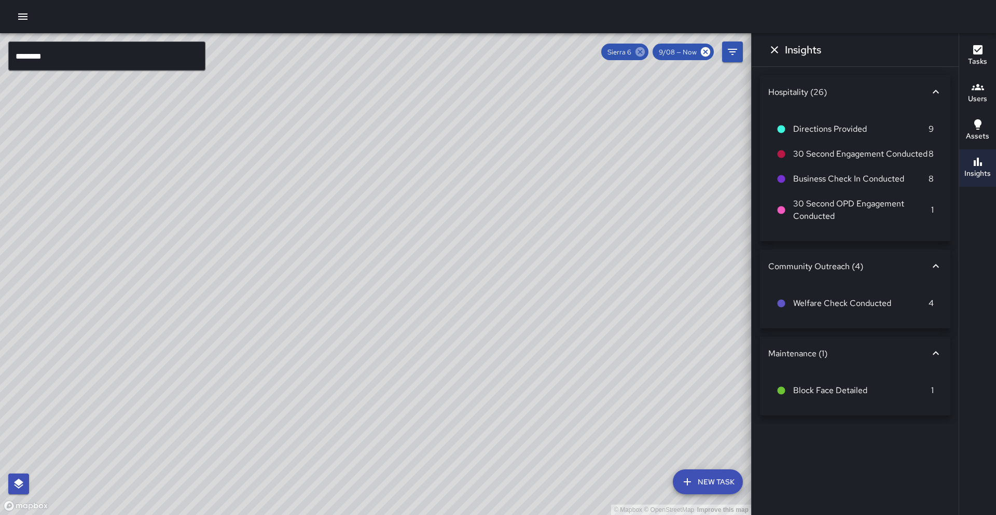
click at [640, 51] on icon at bounding box center [639, 51] width 11 height 11
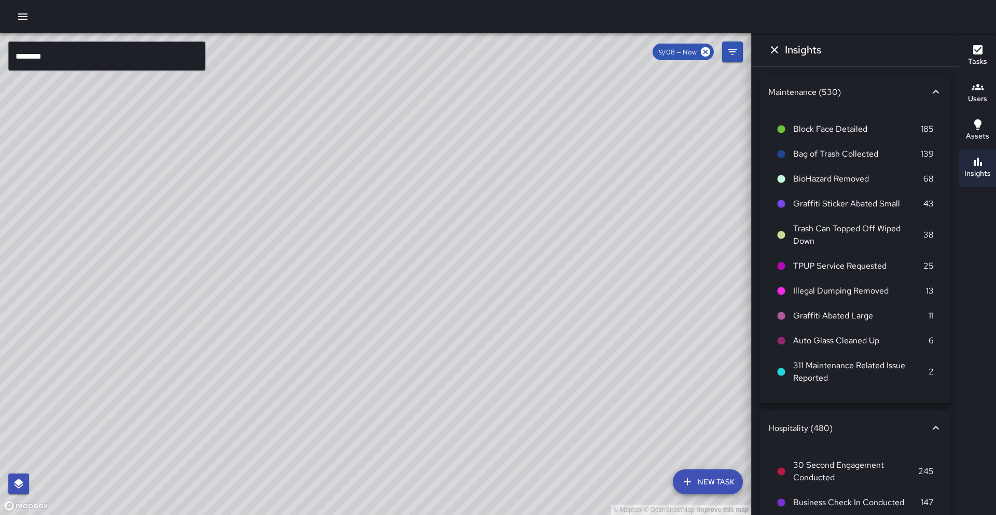
drag, startPoint x: 376, startPoint y: 244, endPoint x: 309, endPoint y: 254, distance: 68.1
click at [309, 256] on div "© Mapbox © OpenStreetMap Improve this map" at bounding box center [375, 274] width 751 height 482
drag, startPoint x: 324, startPoint y: 251, endPoint x: 304, endPoint y: 254, distance: 19.9
click at [304, 254] on div "© Mapbox © OpenStreetMap Improve this map" at bounding box center [375, 274] width 751 height 482
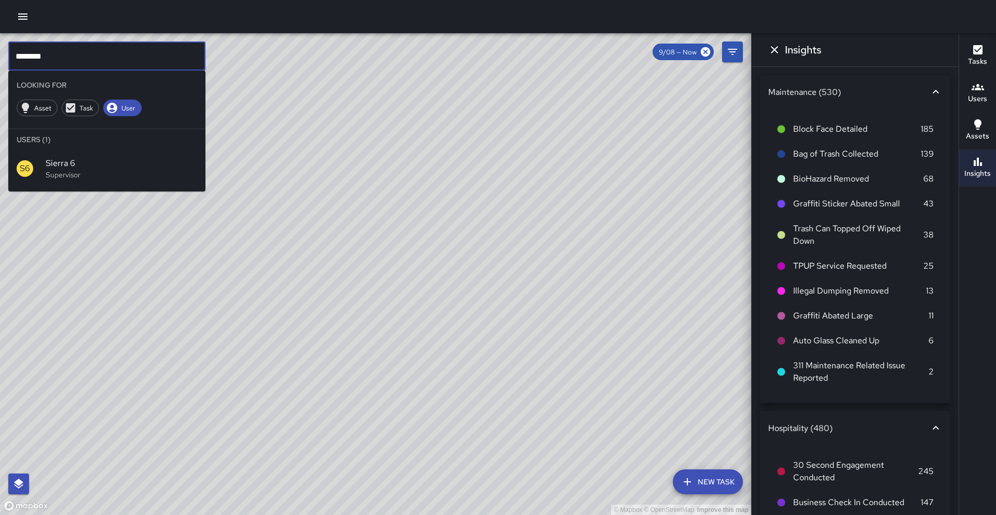
click at [145, 65] on input "********" at bounding box center [106, 55] width 197 height 29
type input "********"
click at [141, 162] on span "Sierra 4" at bounding box center [121, 163] width 151 height 12
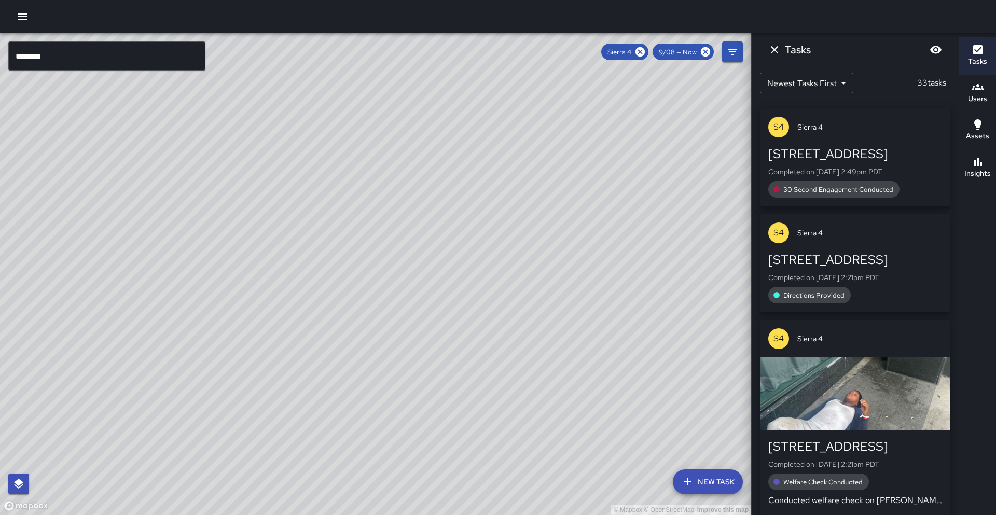
drag, startPoint x: 534, startPoint y: 173, endPoint x: 560, endPoint y: 90, distance: 87.1
click at [560, 90] on div "© Mapbox © OpenStreetMap Improve this map" at bounding box center [375, 274] width 751 height 482
drag, startPoint x: 433, startPoint y: 366, endPoint x: 477, endPoint y: 267, distance: 107.9
click at [483, 260] on div "© Mapbox © OpenStreetMap Improve this map" at bounding box center [375, 274] width 751 height 482
click at [424, 292] on div "© Mapbox © OpenStreetMap Improve this map" at bounding box center [375, 274] width 751 height 482
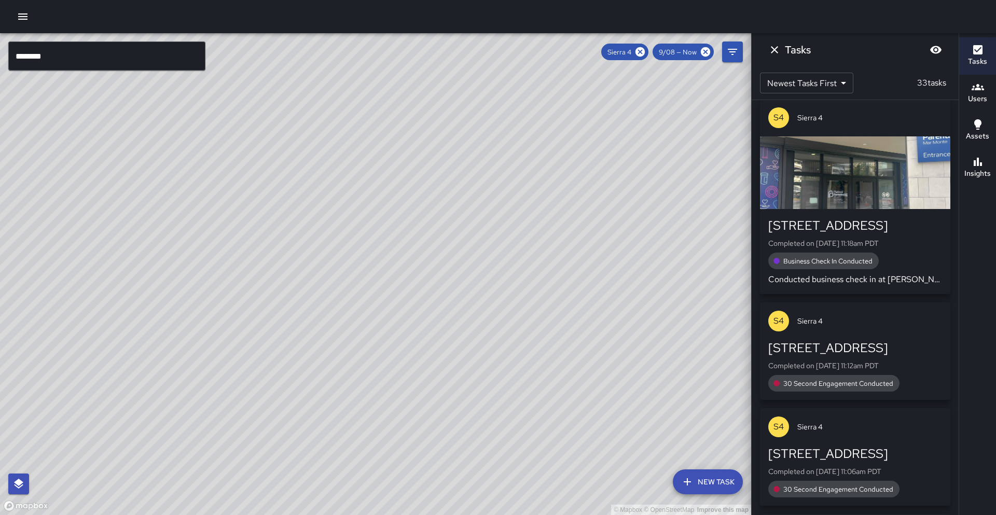
scroll to position [1765, 0]
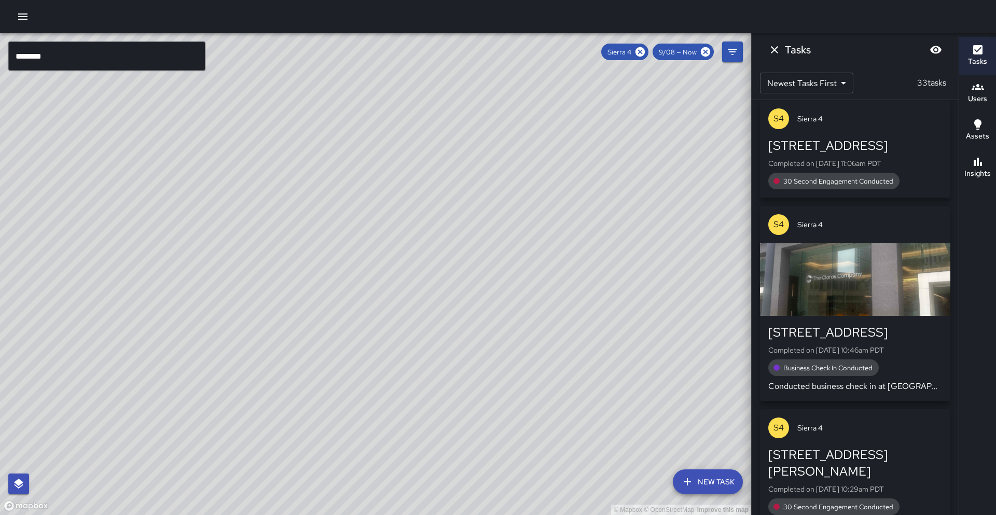
click at [995, 173] on button "Insights" at bounding box center [977, 167] width 37 height 37
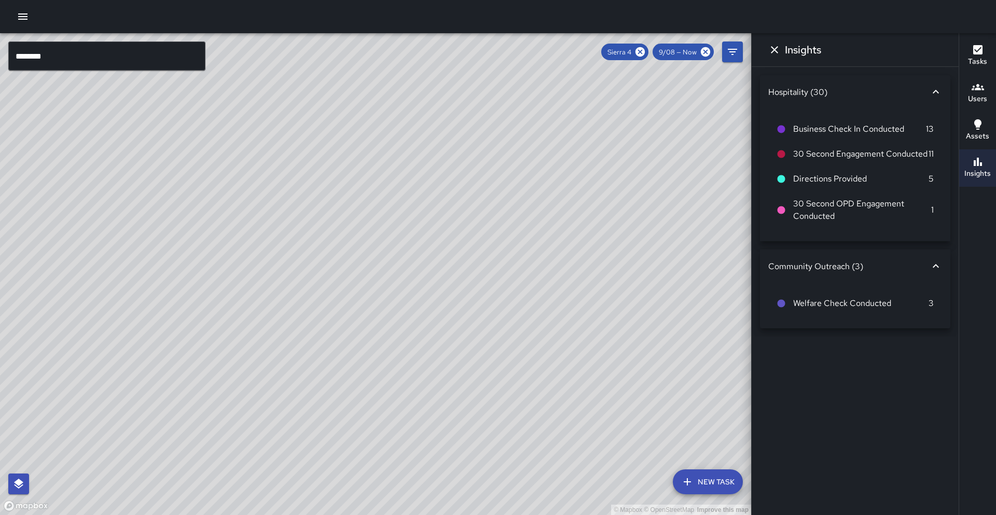
click at [989, 66] on button "Tasks" at bounding box center [977, 55] width 37 height 37
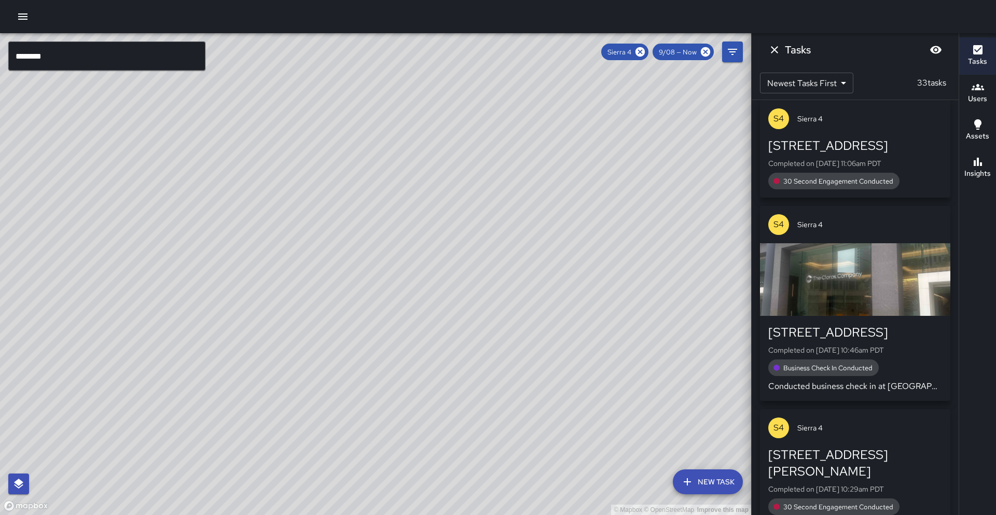
drag, startPoint x: 636, startPoint y: 49, endPoint x: 637, endPoint y: 57, distance: 8.4
